Goal: Task Accomplishment & Management: Manage account settings

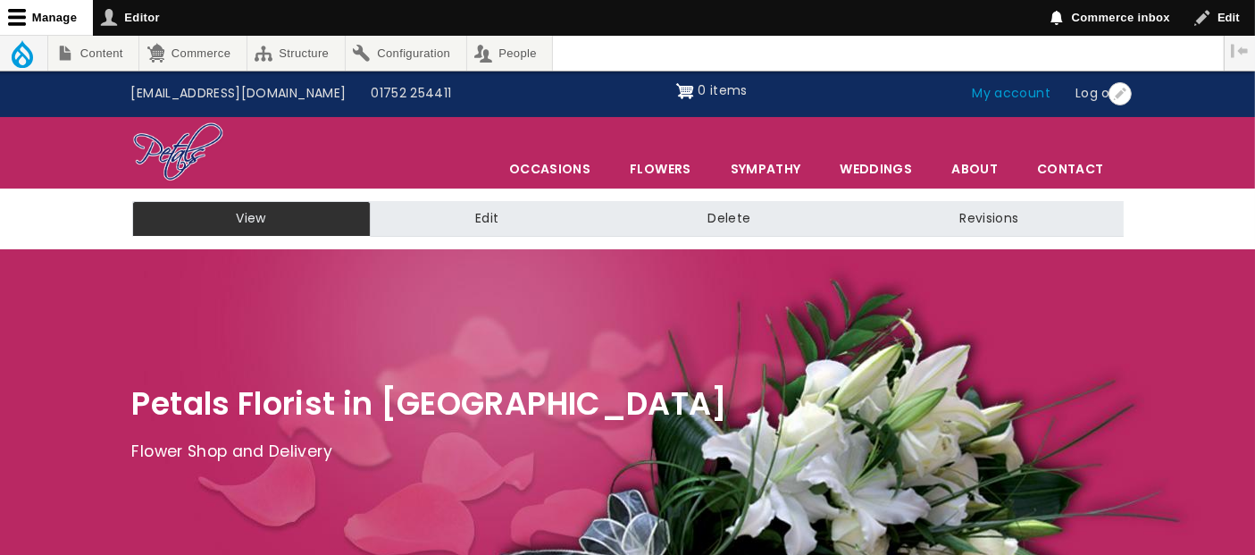
click at [1004, 89] on link "My account" at bounding box center [1012, 94] width 104 height 34
